Goal: Check status

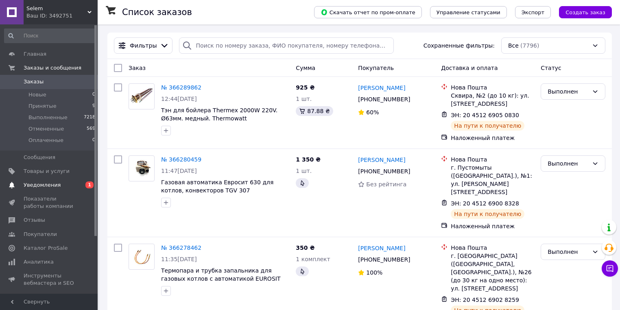
click at [37, 187] on span "Уведомления" at bounding box center [42, 185] width 37 height 7
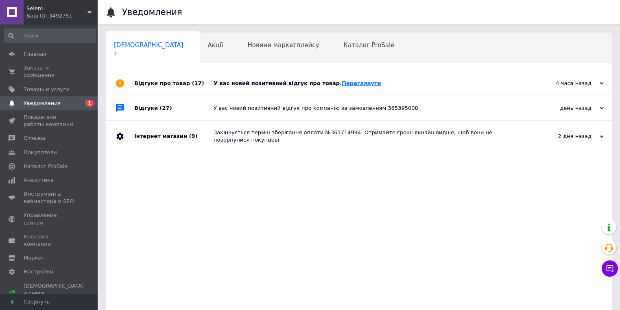
click at [346, 84] on link "Переглянути" at bounding box center [361, 83] width 39 height 6
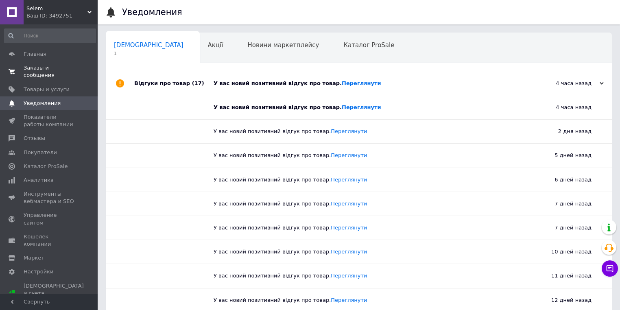
click at [58, 68] on span "Заказы и сообщения" at bounding box center [50, 71] width 52 height 15
